Goal: Find specific page/section: Find specific page/section

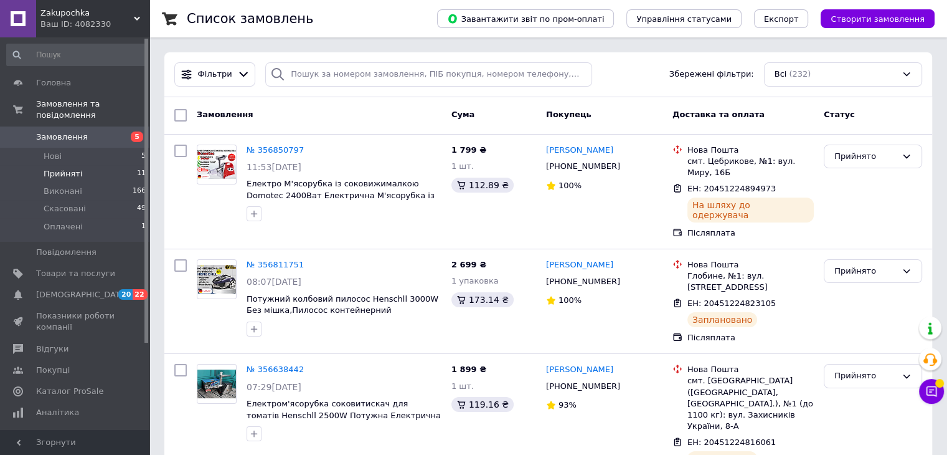
click at [100, 165] on li "Прийняті 11" at bounding box center [76, 173] width 153 height 17
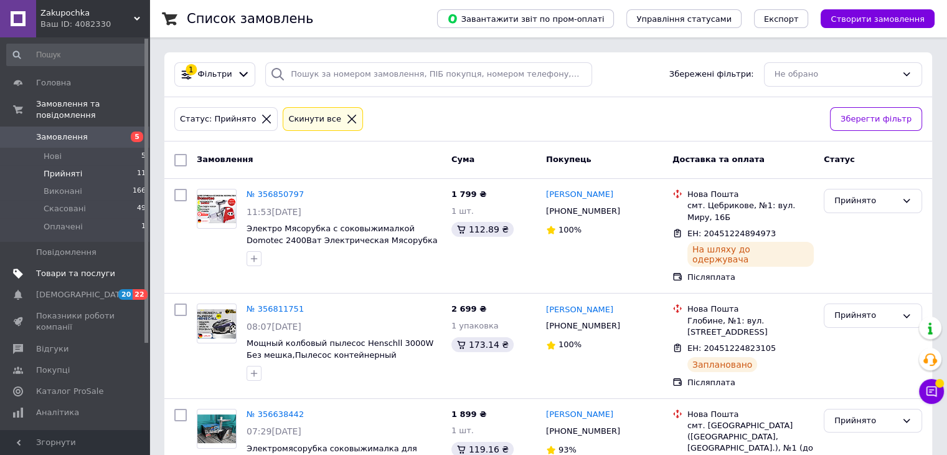
click at [77, 268] on span "Товари та послуги" at bounding box center [75, 273] width 79 height 11
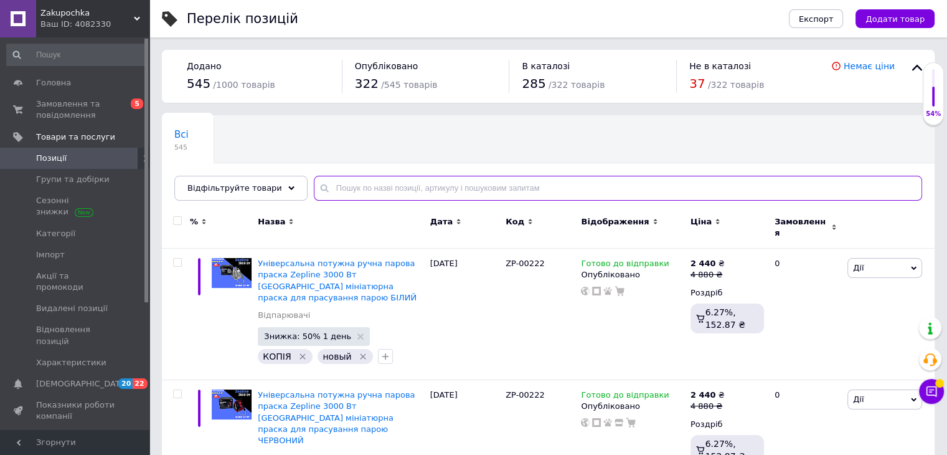
click at [348, 184] on input "text" at bounding box center [618, 188] width 608 height 25
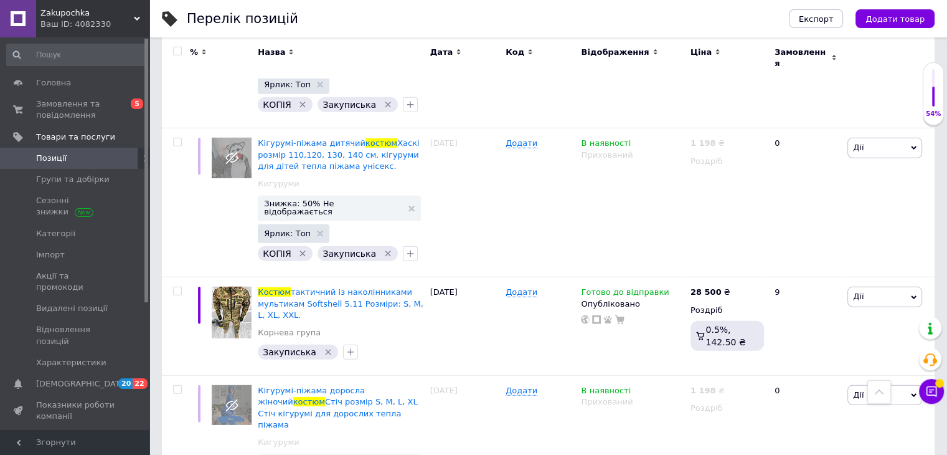
scroll to position [3363, 0]
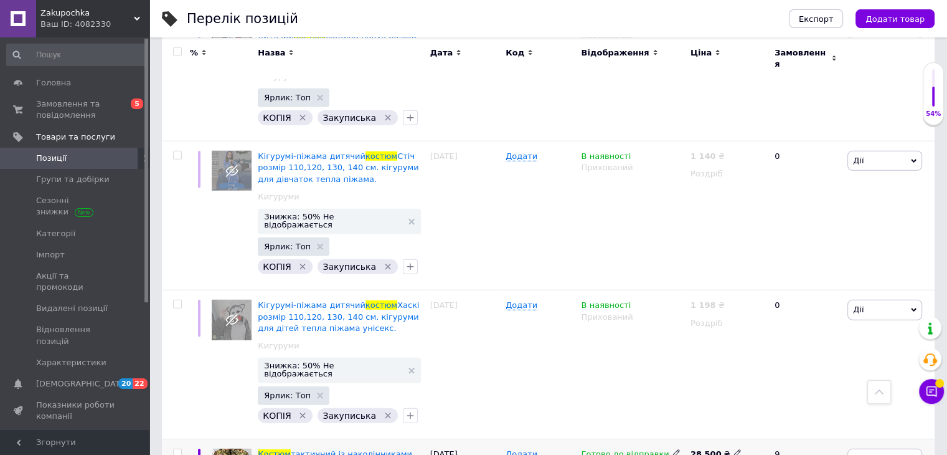
type input "костюм"
